Goal: Check status: Check status

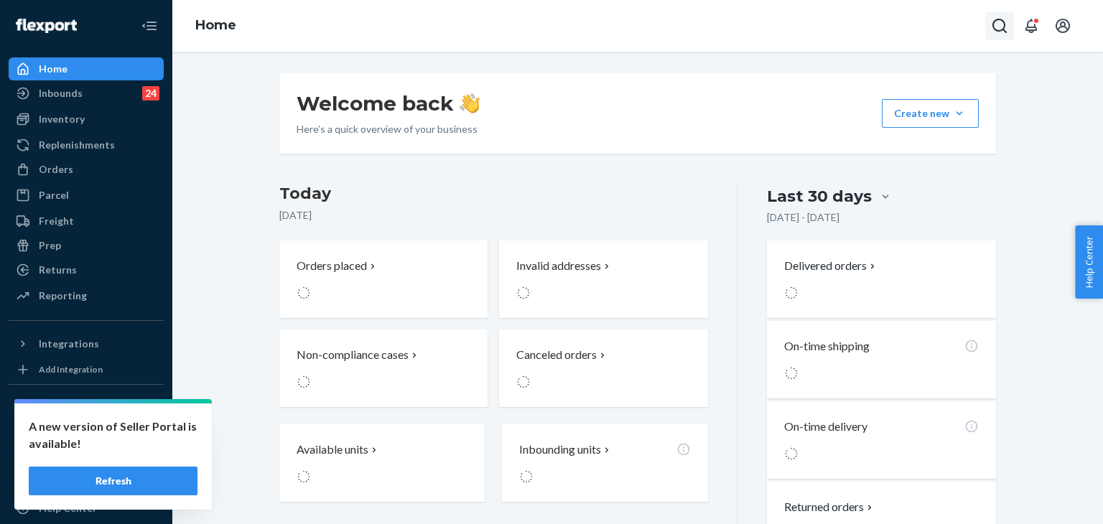
click at [996, 27] on icon "Open Search Box" at bounding box center [999, 25] width 17 height 17
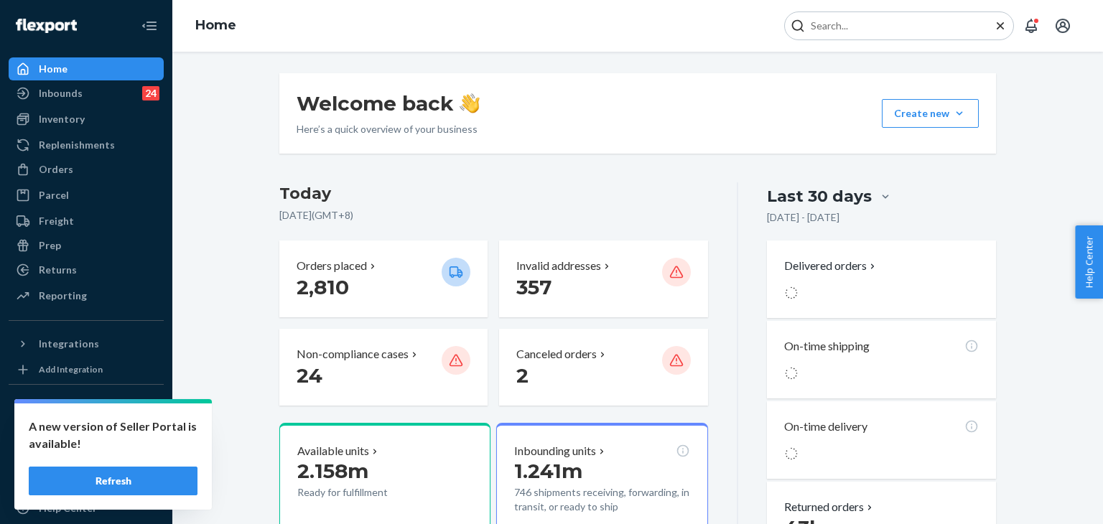
paste input "#BY5FNCV9XL"
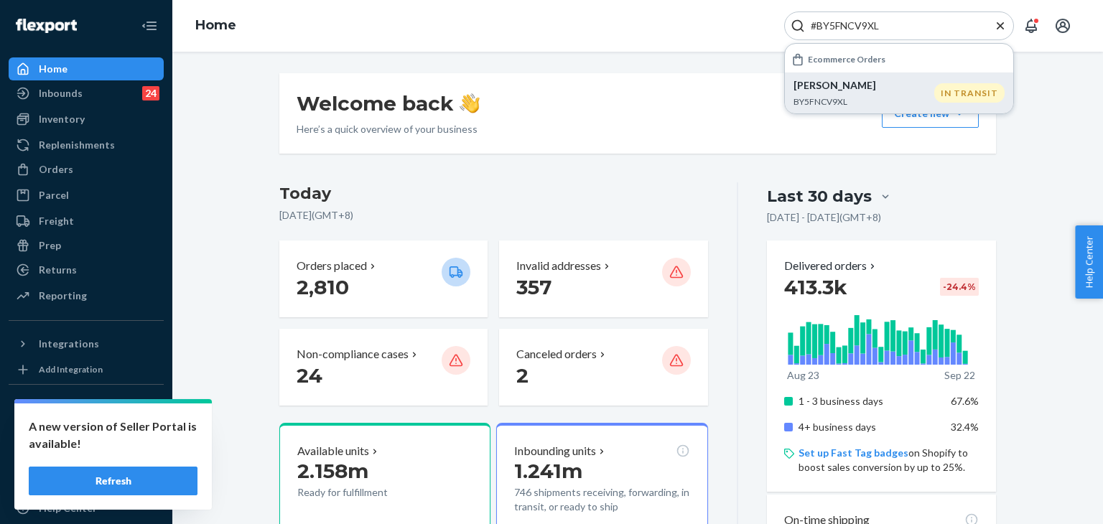
type input "#BY5FNCV9XL"
click at [836, 97] on p "BY5FNCV9XL" at bounding box center [863, 101] width 141 height 12
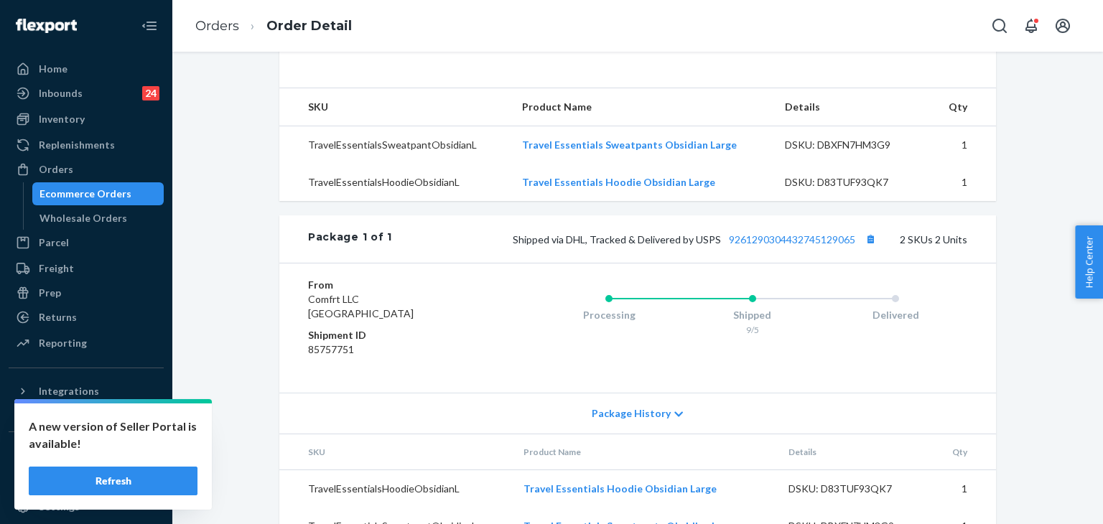
scroll to position [536, 0]
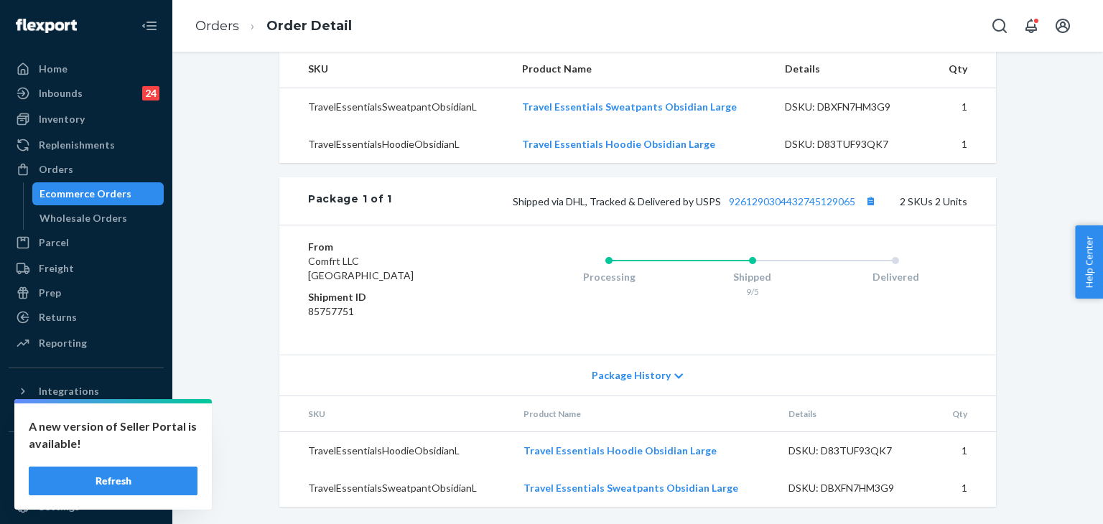
click at [655, 378] on span "Package History" at bounding box center [631, 375] width 79 height 14
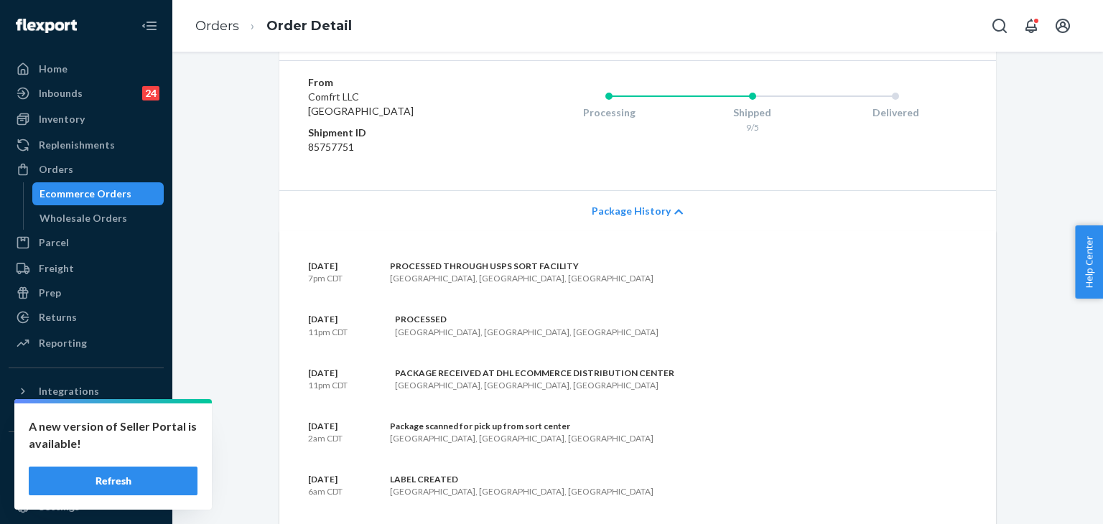
scroll to position [751, 0]
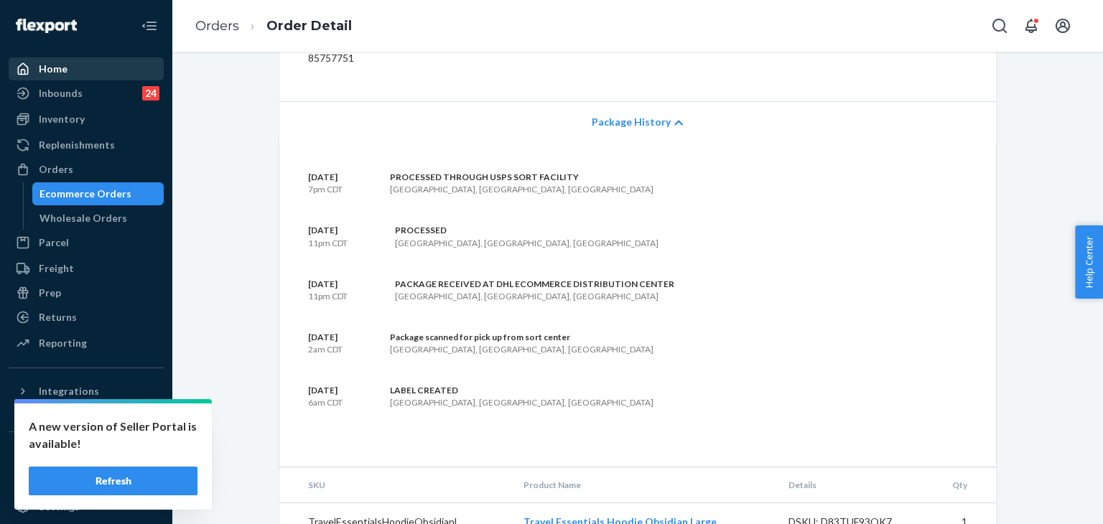
drag, startPoint x: 39, startPoint y: 83, endPoint x: 48, endPoint y: 61, distance: 23.9
click at [39, 83] on div "Inbounds 24" at bounding box center [86, 93] width 152 height 20
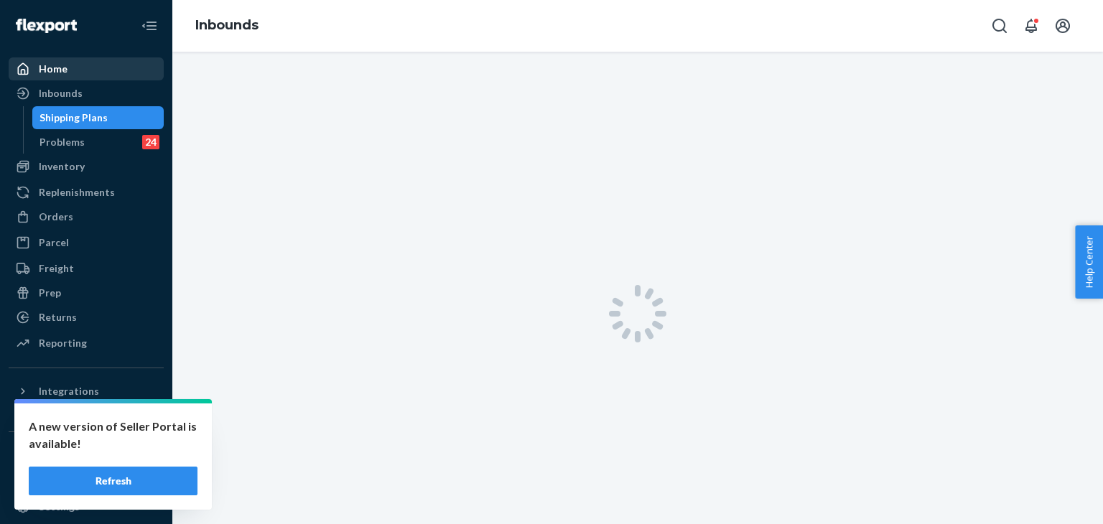
click at [51, 59] on div "Home" at bounding box center [86, 69] width 152 height 20
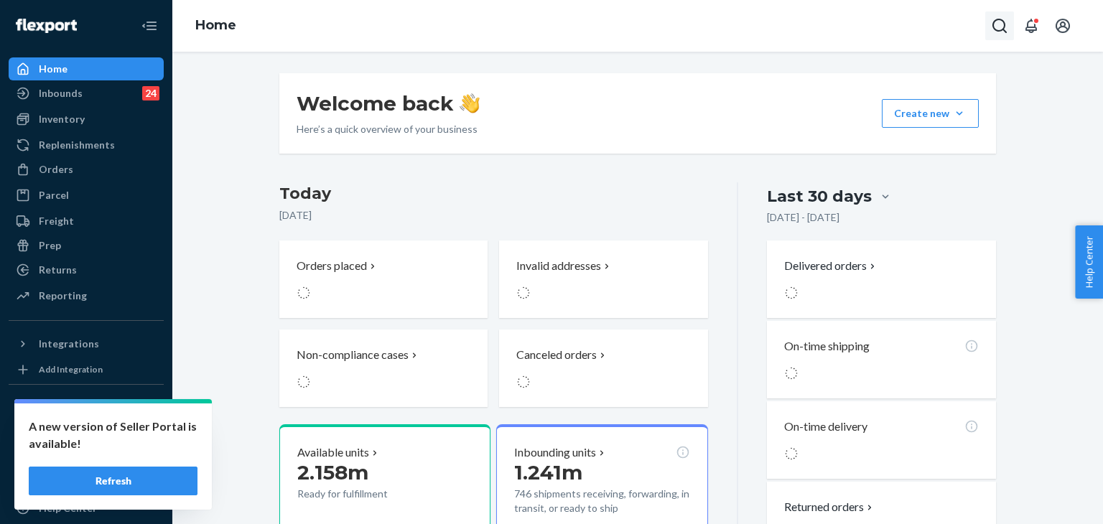
click at [1001, 20] on icon "Open Search Box" at bounding box center [999, 26] width 14 height 14
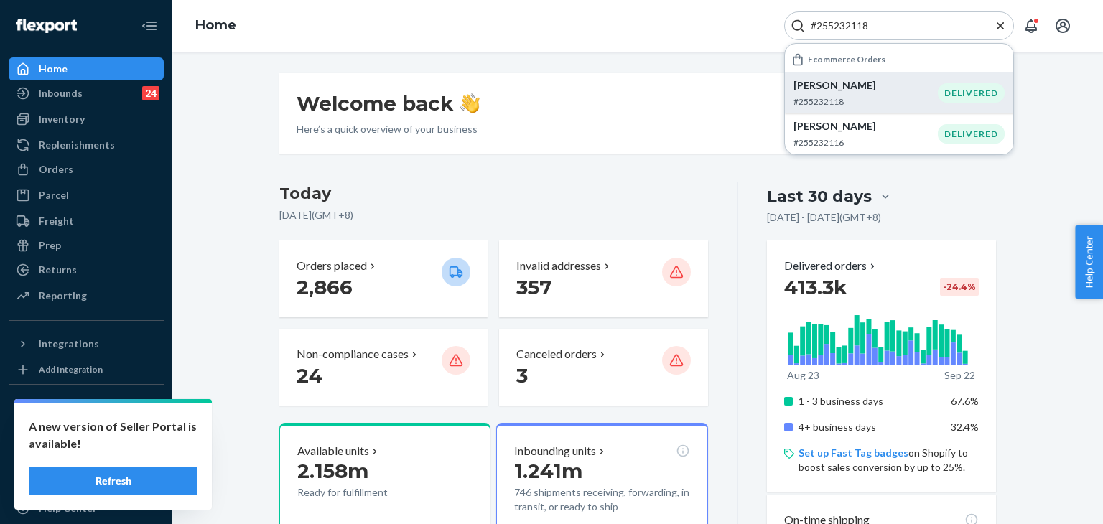
type input "#255232118"
click at [882, 87] on p "[PERSON_NAME]" at bounding box center [865, 85] width 144 height 14
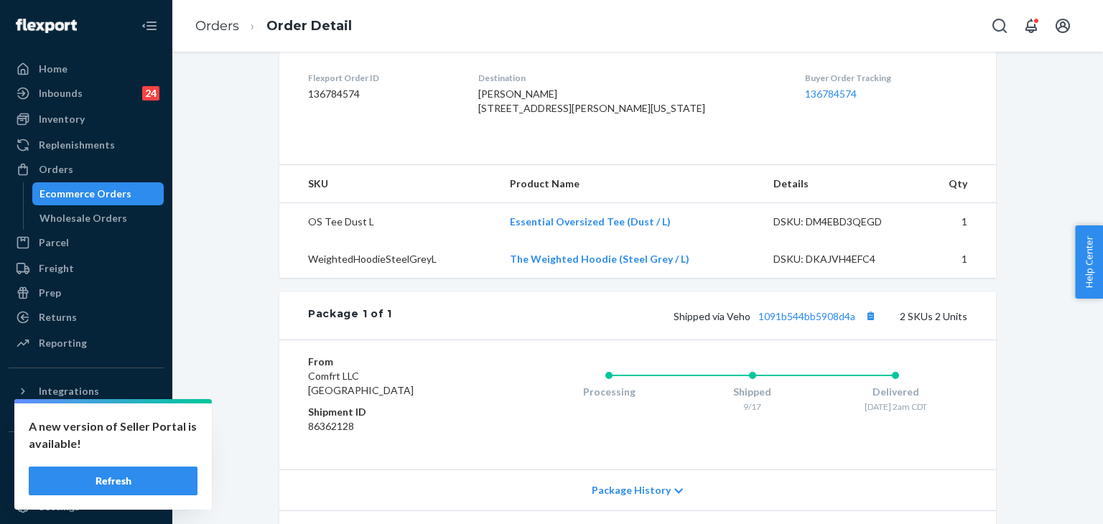
scroll to position [215, 0]
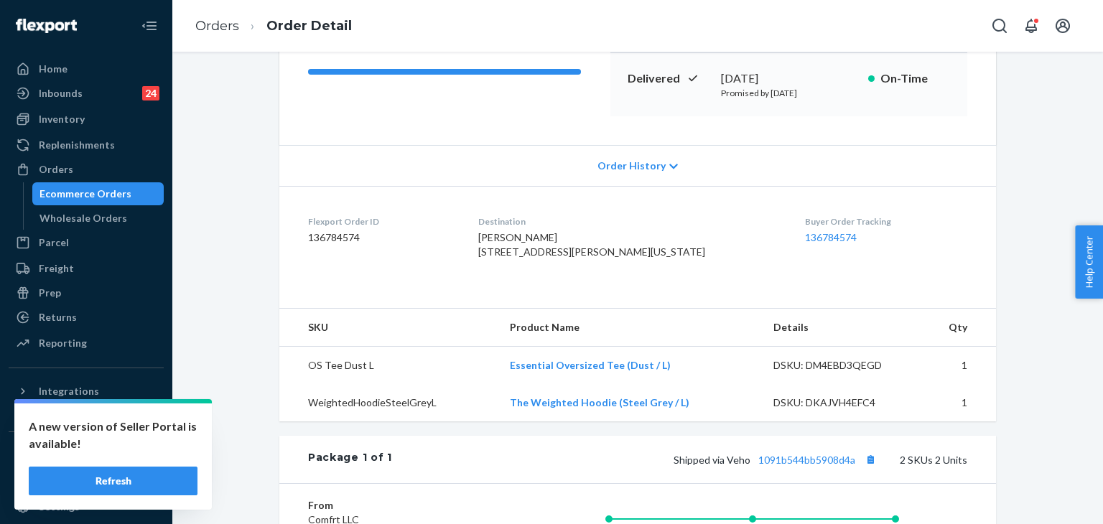
click at [577, 180] on div "Order History" at bounding box center [637, 165] width 716 height 41
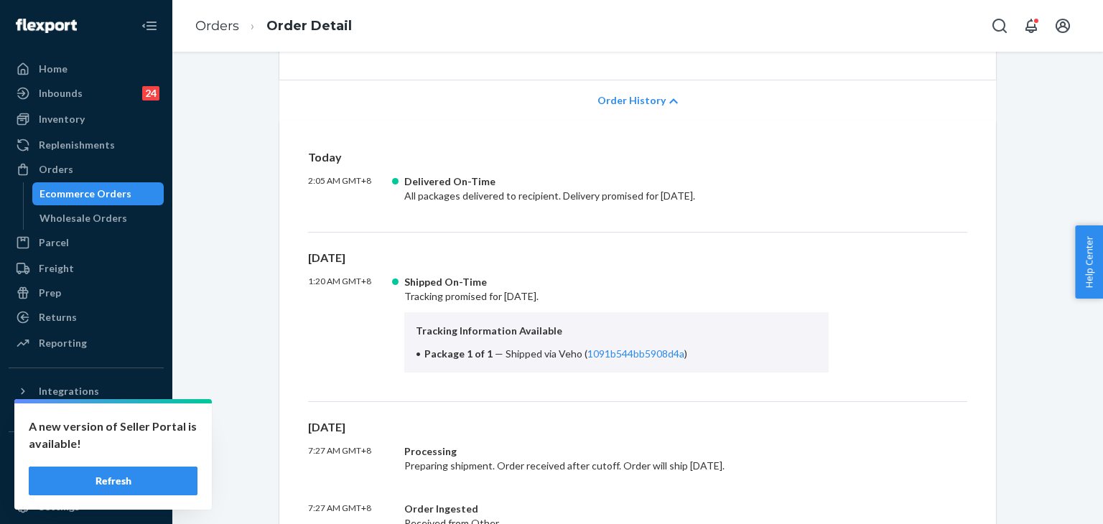
scroll to position [359, 0]
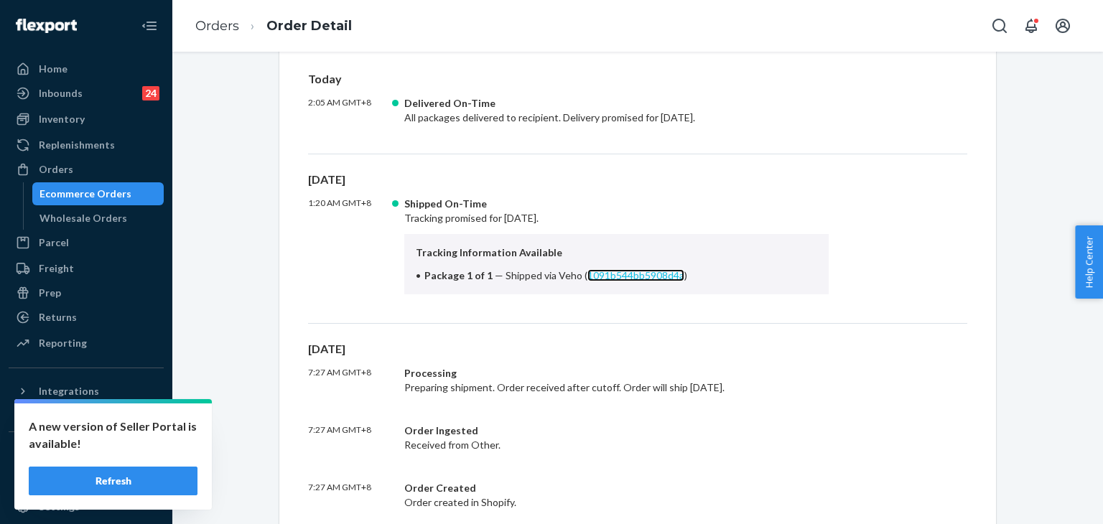
click at [622, 274] on link "1091b544bb5908d4a" at bounding box center [635, 275] width 97 height 12
click at [644, 276] on link "1091b544bb5908d4a" at bounding box center [635, 275] width 97 height 12
drag, startPoint x: 546, startPoint y: 275, endPoint x: 678, endPoint y: 281, distance: 131.5
click at [678, 281] on li "Package 1 of 1 — Shipped via Veho ( 1091b544bb5908d4a )" at bounding box center [616, 275] width 401 height 14
copy span "Veho ( 1091b544bb5908d4a )"
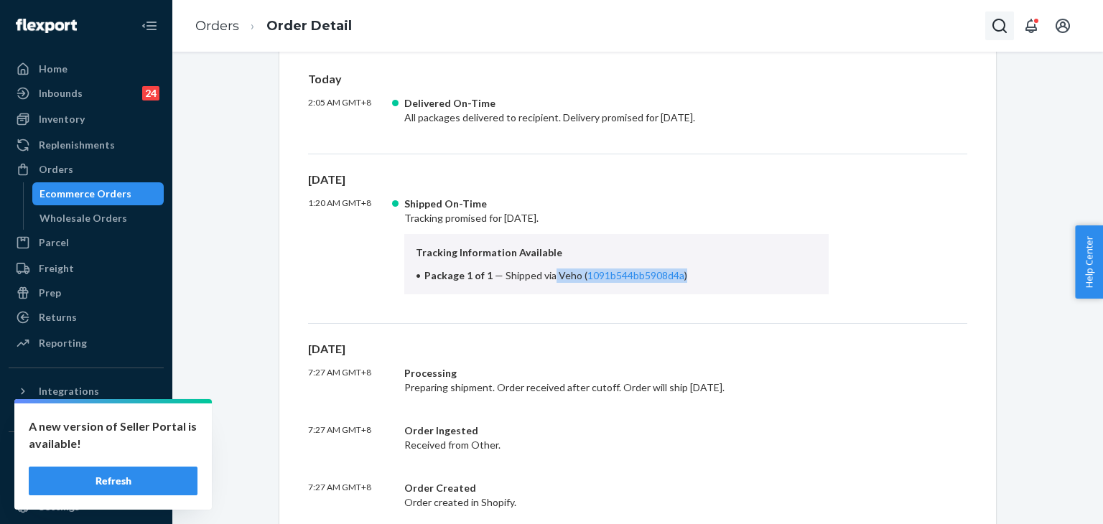
click at [1005, 24] on icon "Open Search Box" at bounding box center [999, 25] width 17 height 17
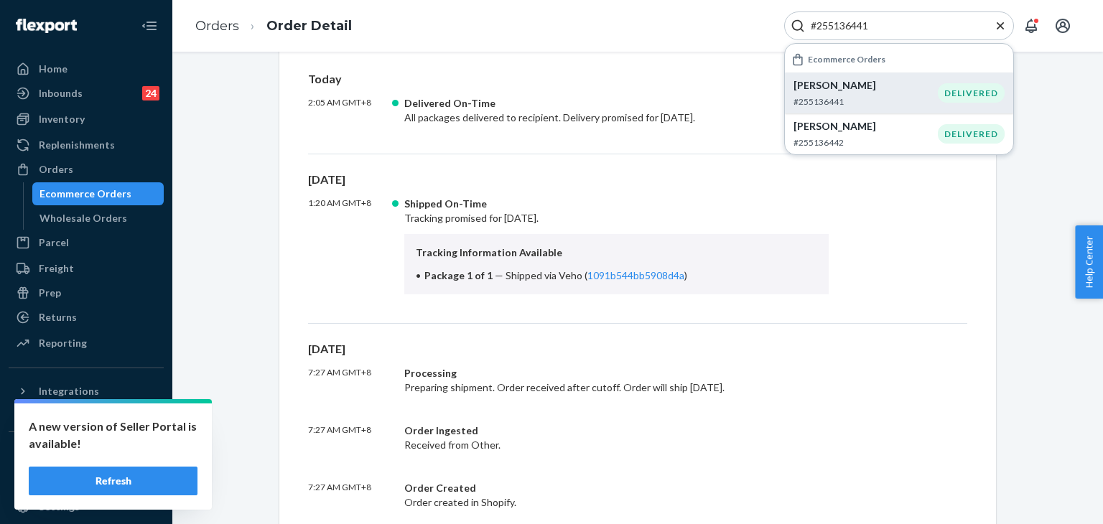
type input "#255136441"
click at [943, 101] on div "DELIVERED" at bounding box center [971, 92] width 67 height 19
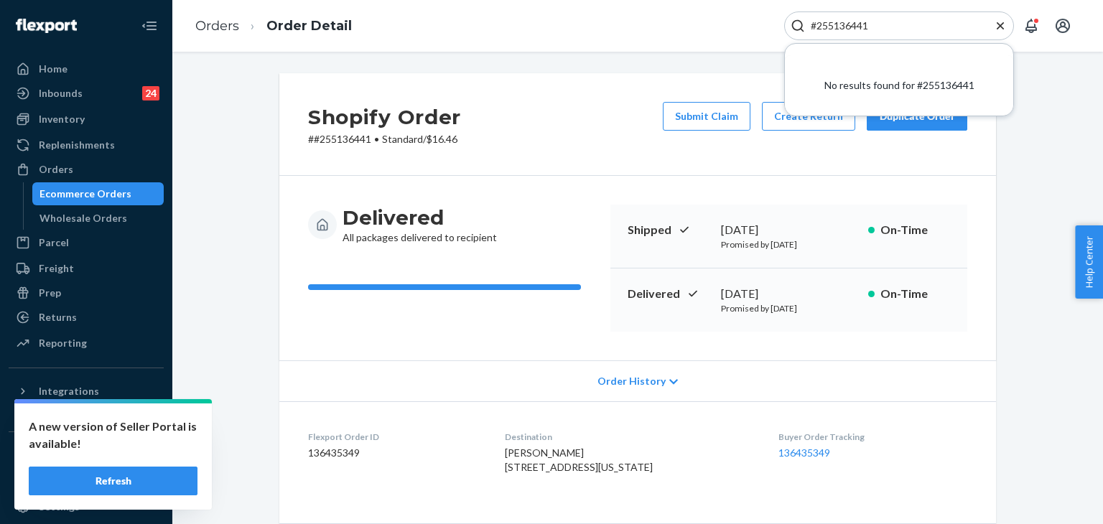
click at [666, 67] on div "Shopify Order # #255136441 • Standard / $16.46 Submit Claim Create Return Dupli…" at bounding box center [637, 288] width 930 height 472
click at [1006, 23] on icon "Close Search" at bounding box center [1000, 26] width 14 height 14
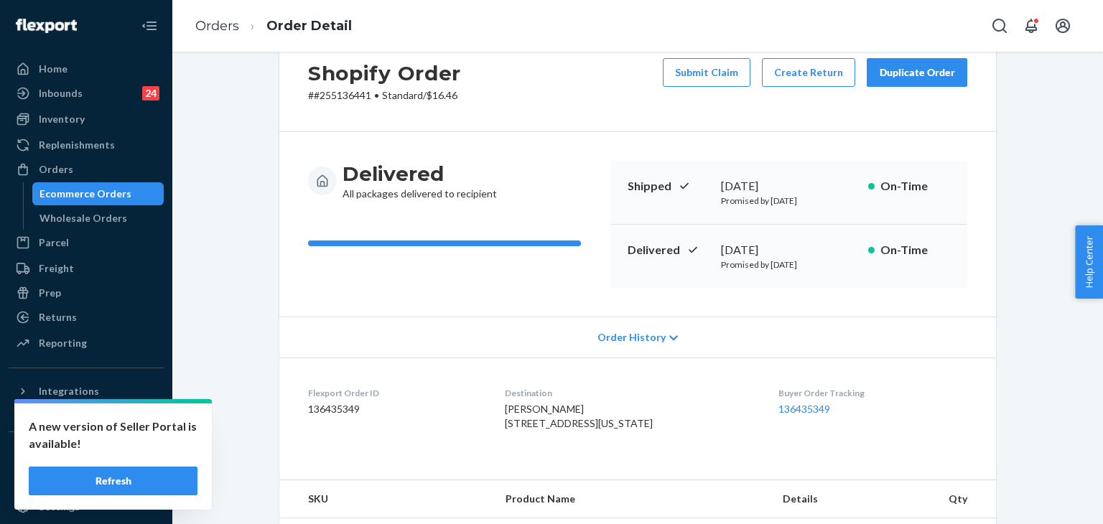
scroll to position [144, 0]
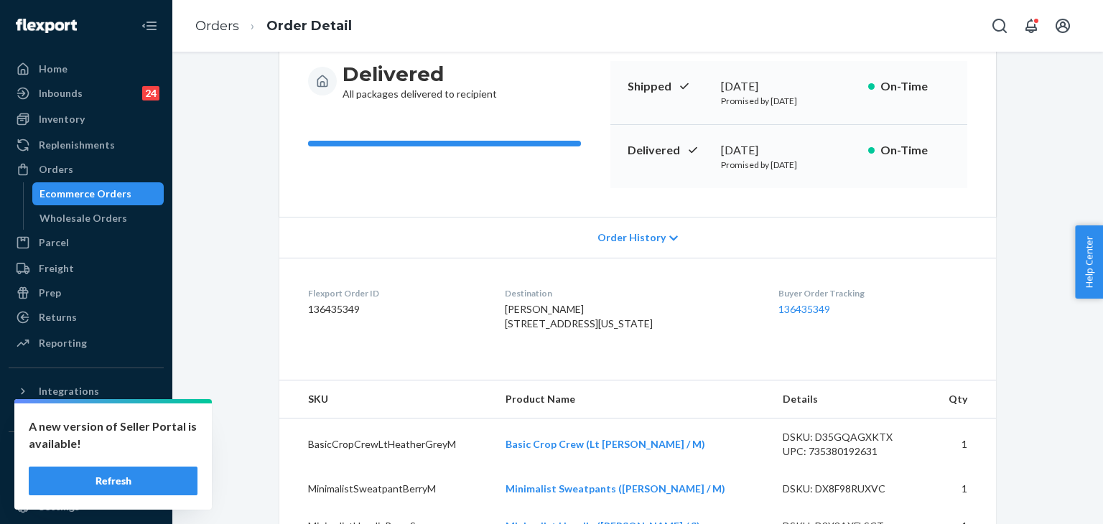
click at [648, 240] on span "Order History" at bounding box center [631, 237] width 68 height 14
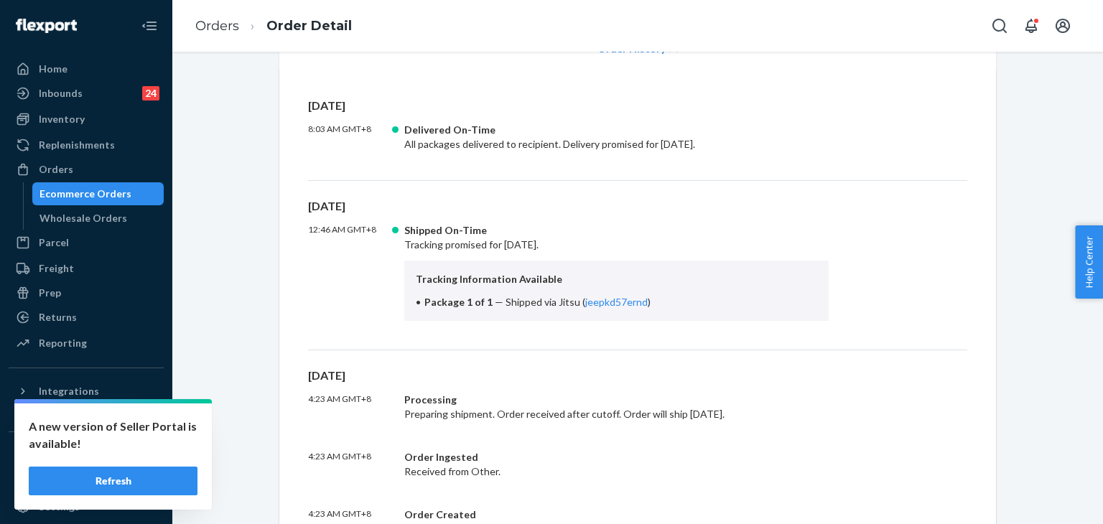
scroll to position [431, 0]
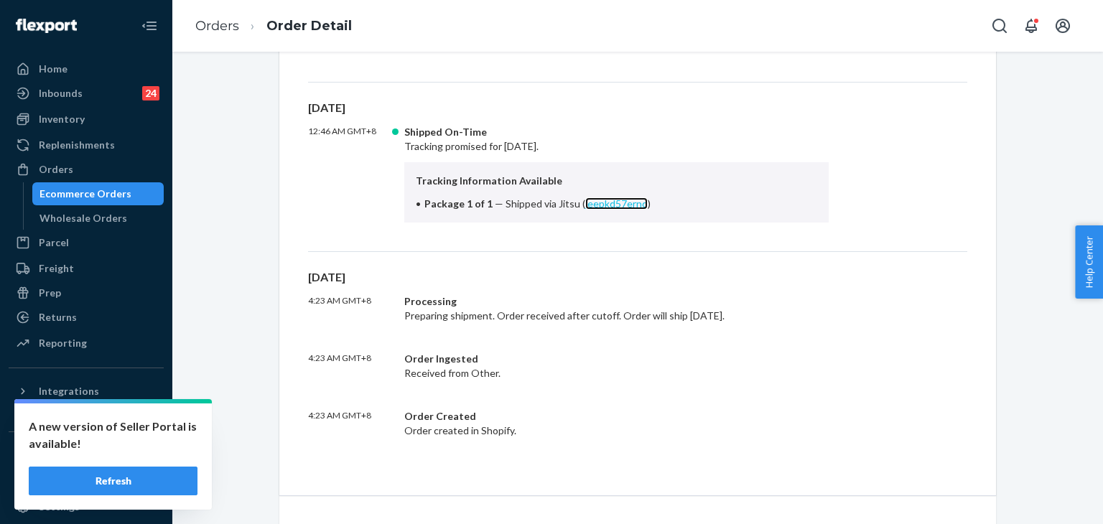
click at [626, 205] on link "jeepkd57ernd" at bounding box center [616, 203] width 62 height 12
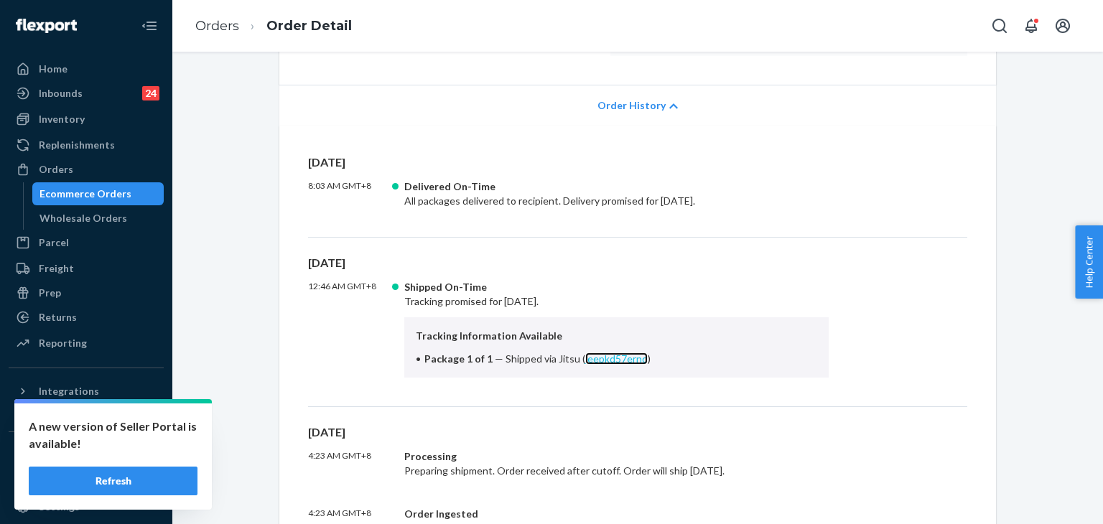
scroll to position [215, 0]
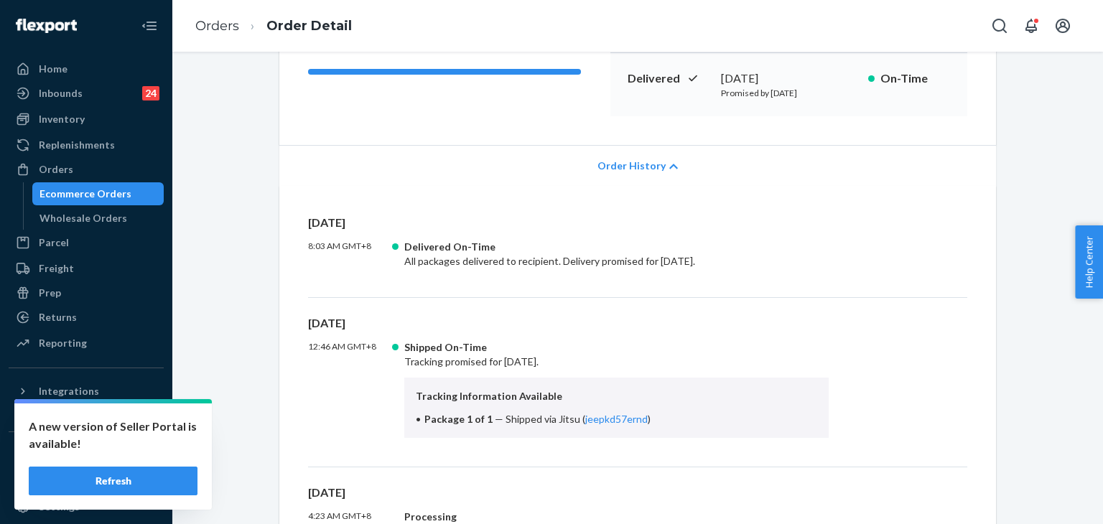
click at [664, 179] on div "Order History" at bounding box center [637, 165] width 716 height 41
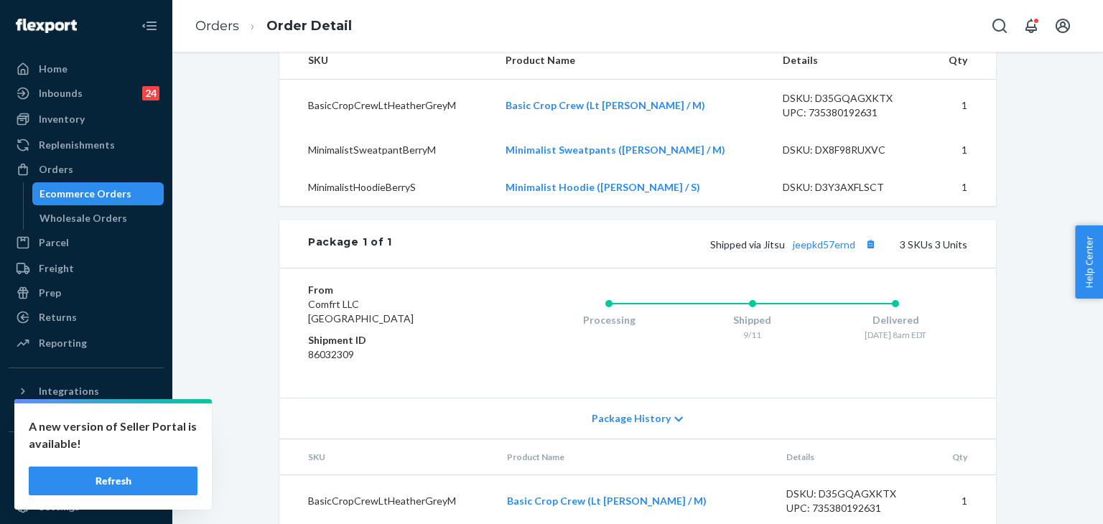
scroll to position [317, 0]
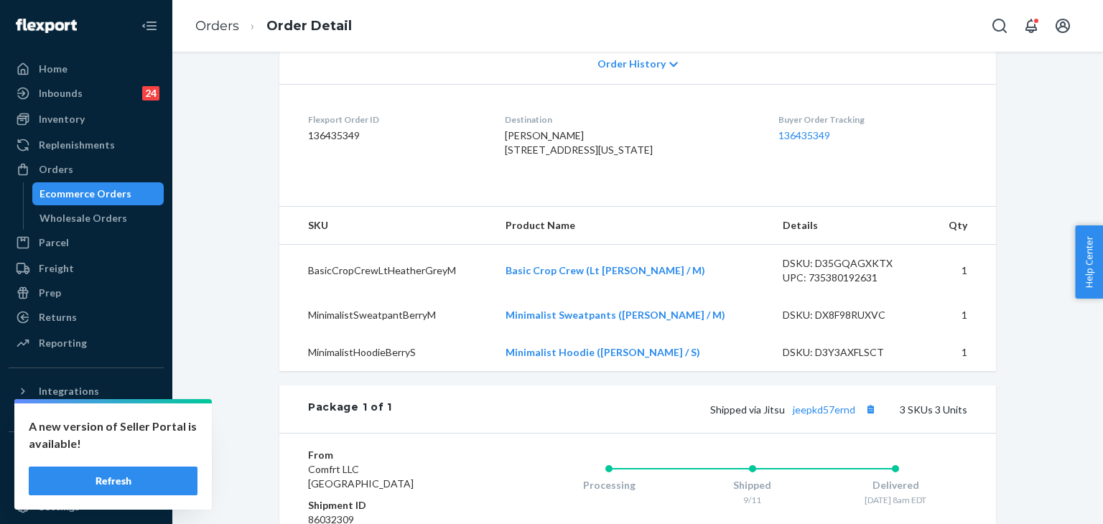
drag, startPoint x: 505, startPoint y: 144, endPoint x: 543, endPoint y: 184, distance: 54.3
click at [543, 184] on dl "Flexport Order ID 136435349 Destination [PERSON_NAME] [STREET_ADDRESS][US_STATE…" at bounding box center [637, 138] width 716 height 108
copy span "[STREET_ADDRESS][US_STATE]"
